Goal: Learn about a topic

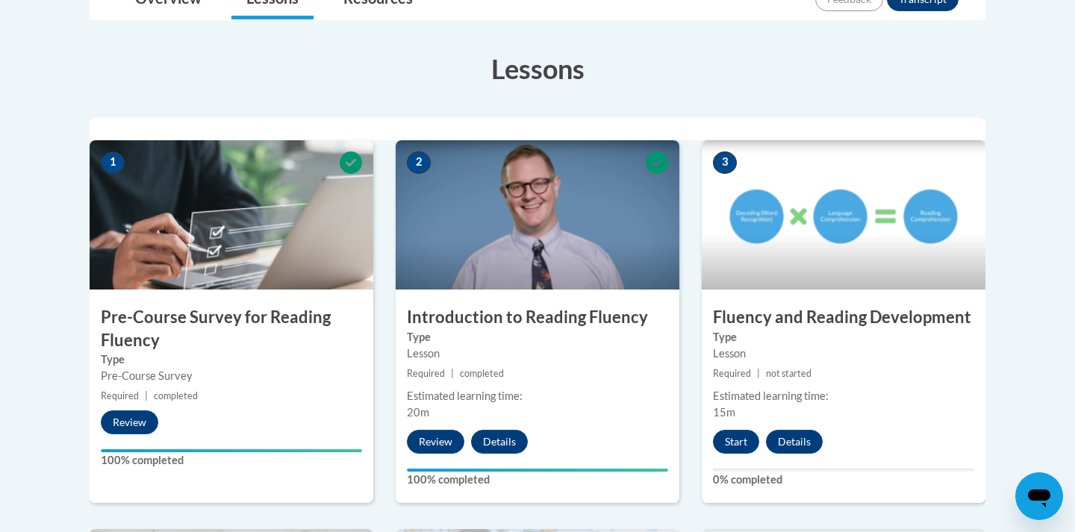
scroll to position [366, 0]
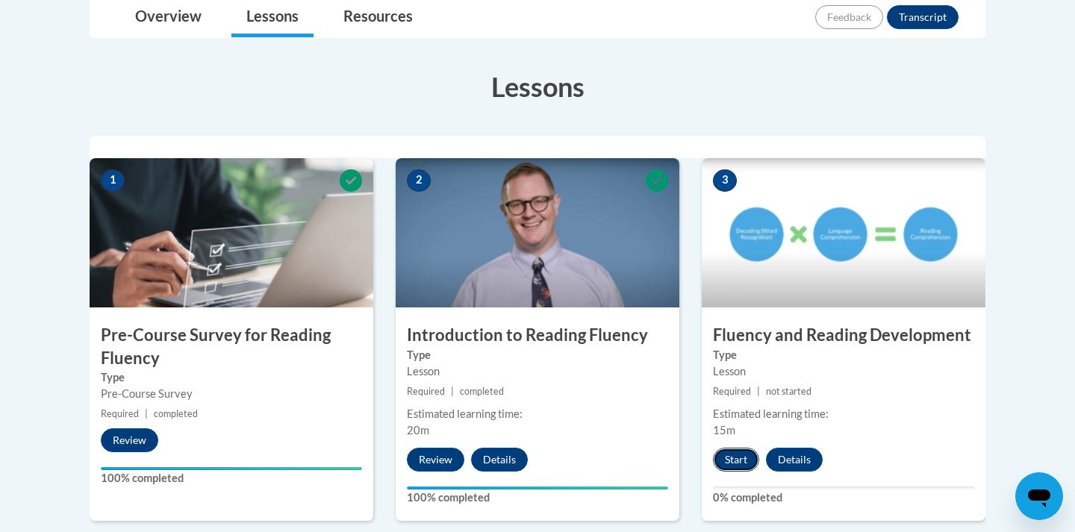
click at [745, 448] on button "Start" at bounding box center [736, 460] width 46 height 24
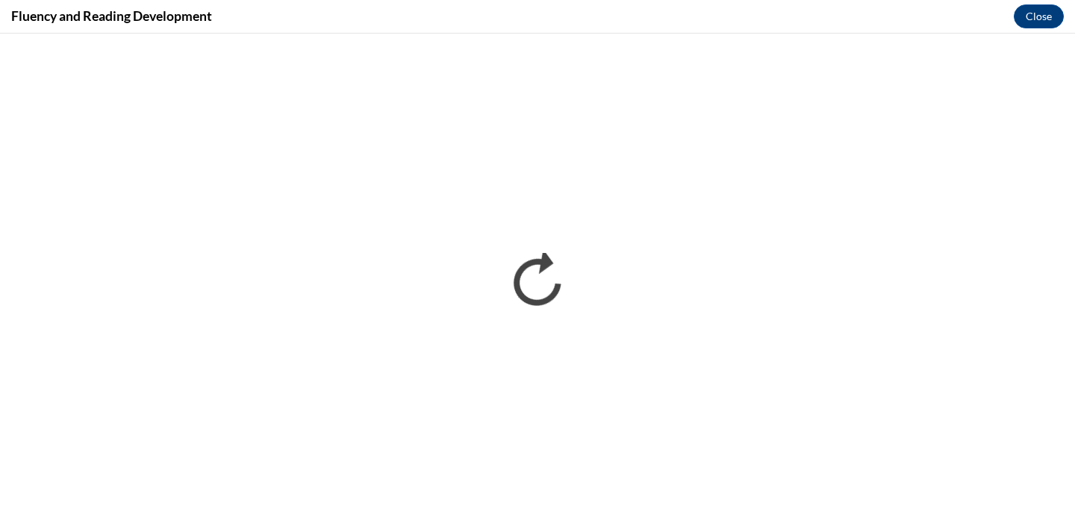
scroll to position [0, 0]
